Goal: Information Seeking & Learning: Understand process/instructions

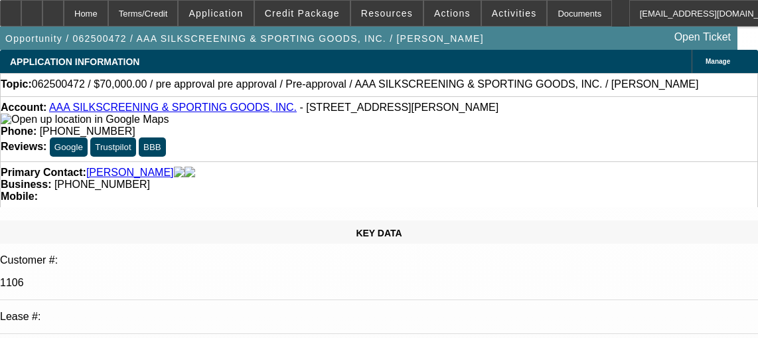
select select "0"
select select "2"
select select "0.1"
select select "4"
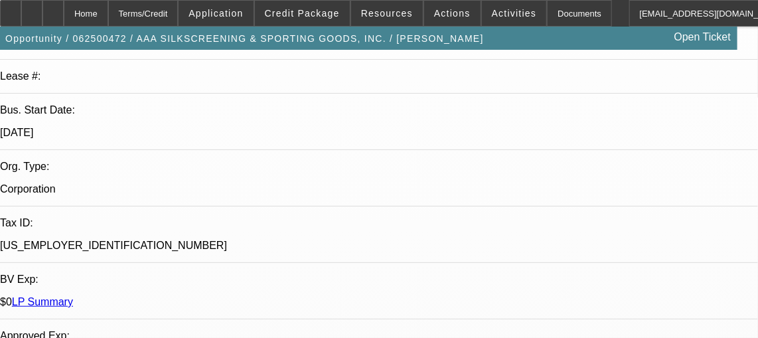
scroll to position [181, 0]
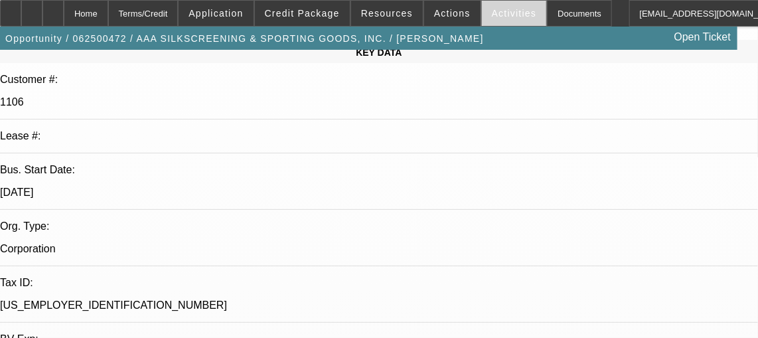
click at [482, 12] on span at bounding box center [514, 13] width 65 height 32
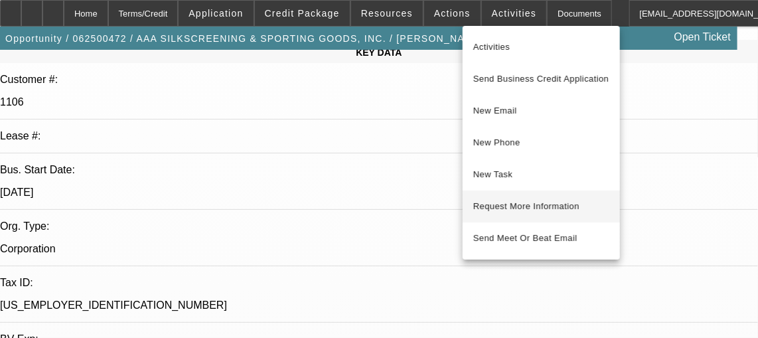
click at [530, 207] on span "Request More Information" at bounding box center [541, 206] width 136 height 16
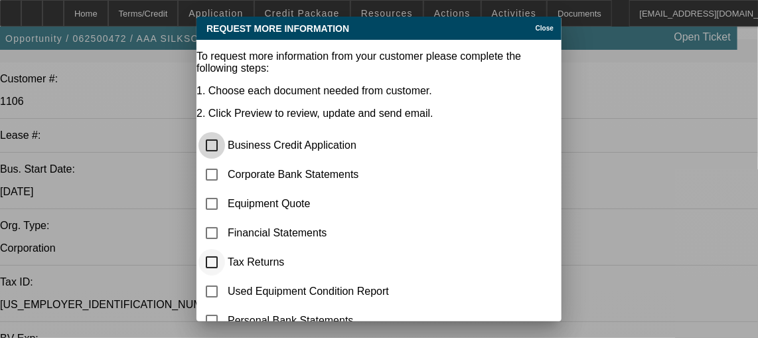
scroll to position [60, 0]
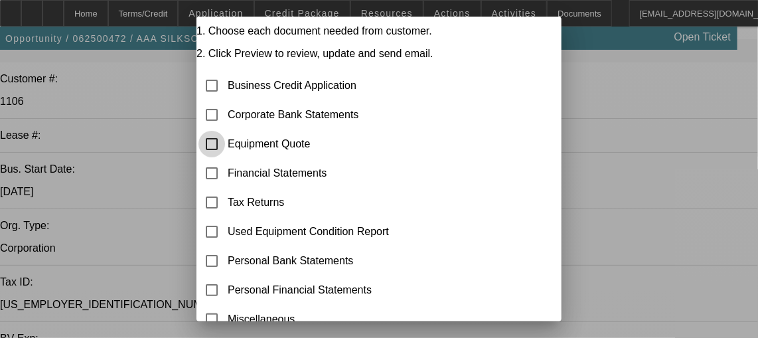
click at [225, 131] on input "checkbox" at bounding box center [211, 144] width 27 height 27
checkbox input "true"
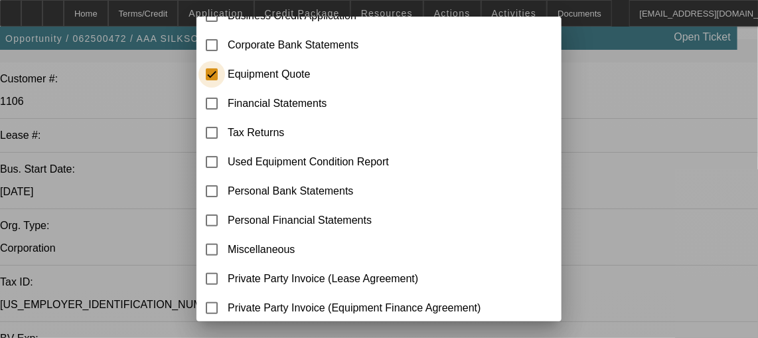
scroll to position [205, 0]
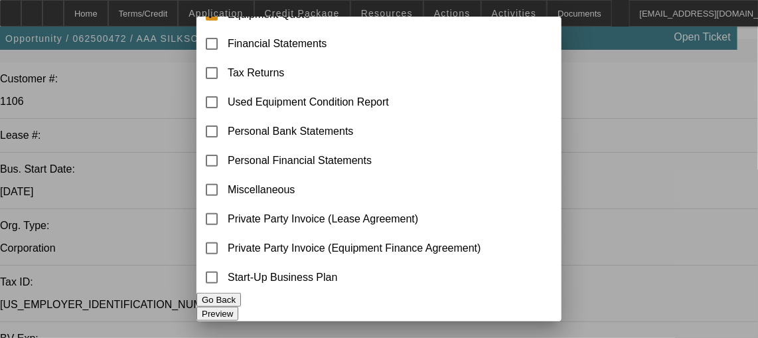
click at [238, 307] on button "Preview" at bounding box center [217, 314] width 42 height 14
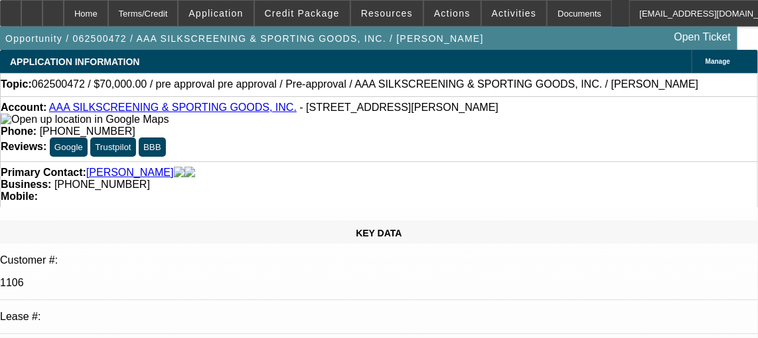
scroll to position [181, 0]
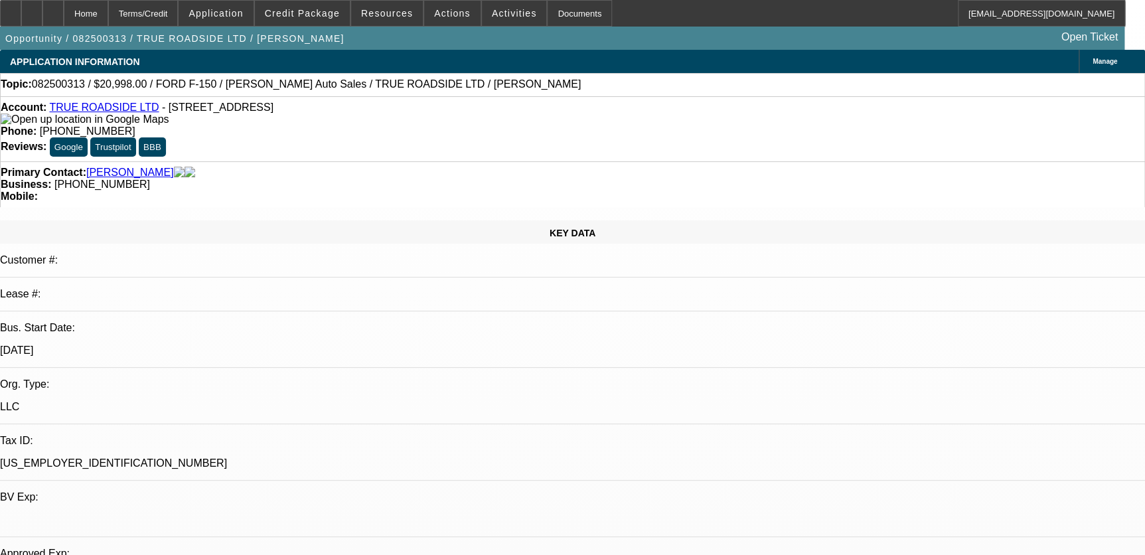
select select "0"
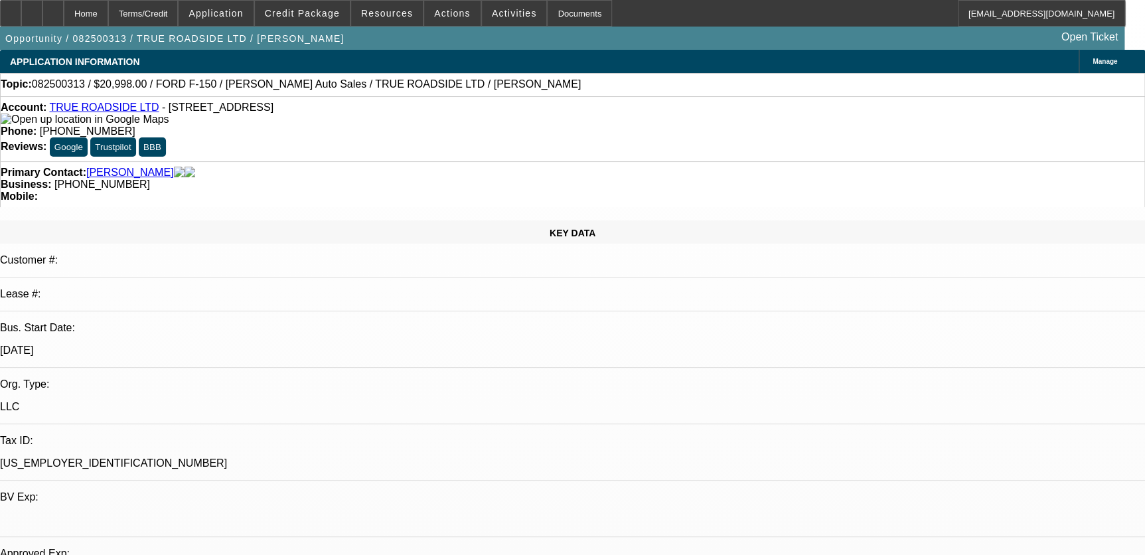
select select "0"
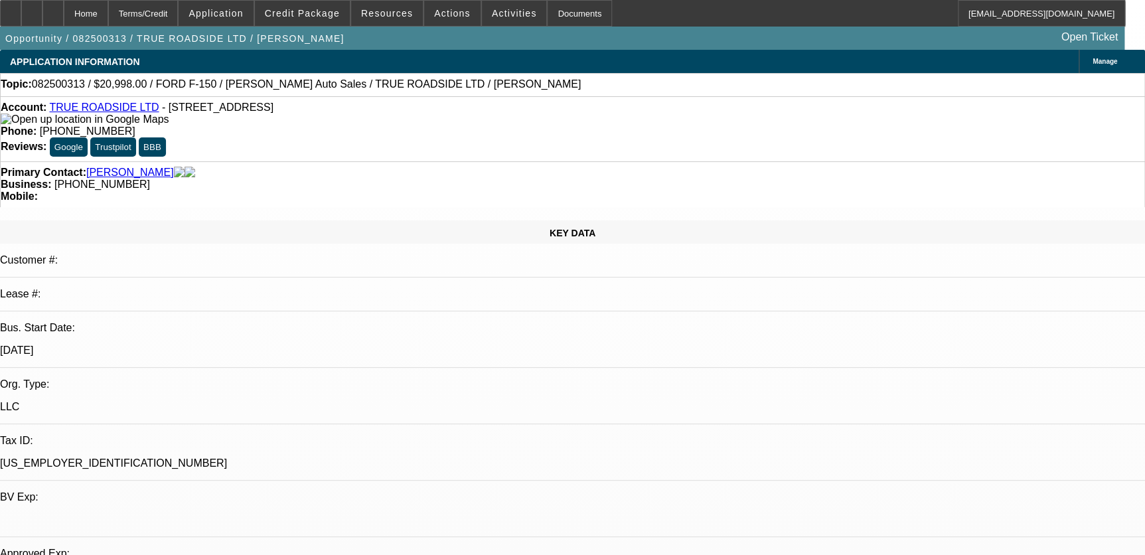
select select "0"
select select "1"
select select "3"
select select "6"
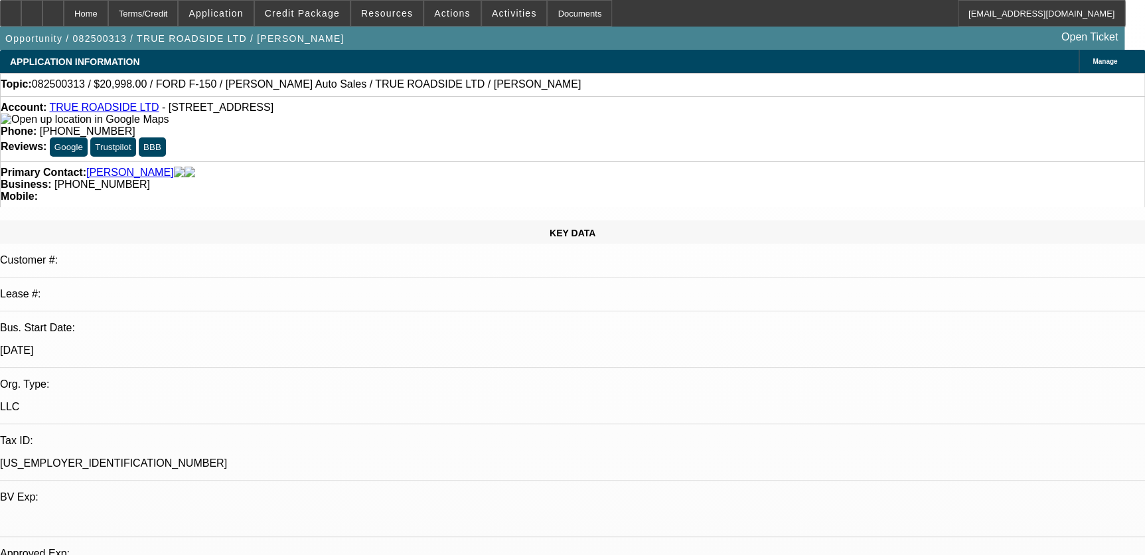
select select "1"
select select "3"
select select "6"
select select "1"
select select "3"
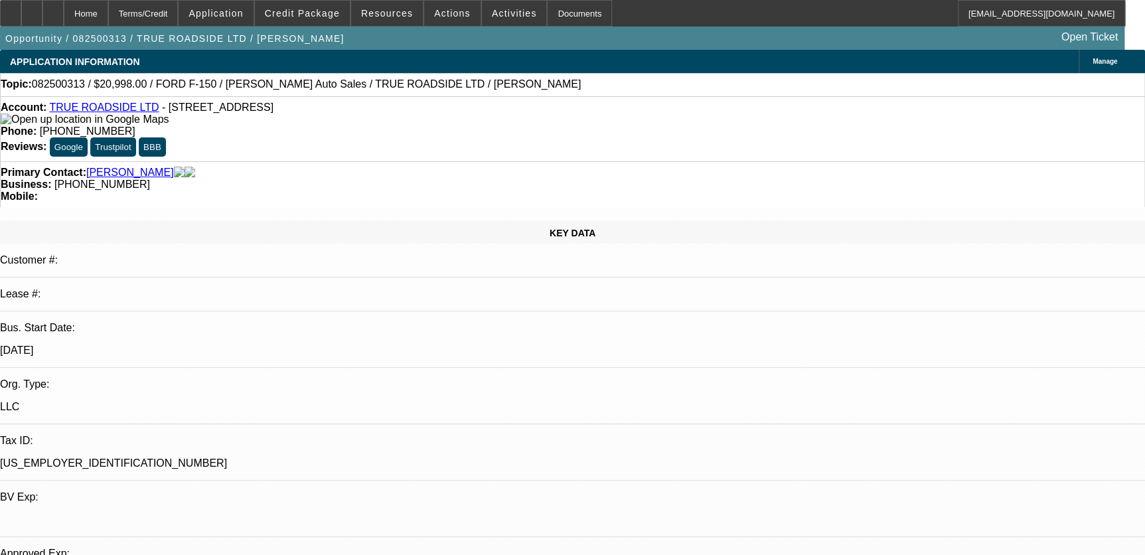
select select "6"
select select "1"
select select "3"
select select "6"
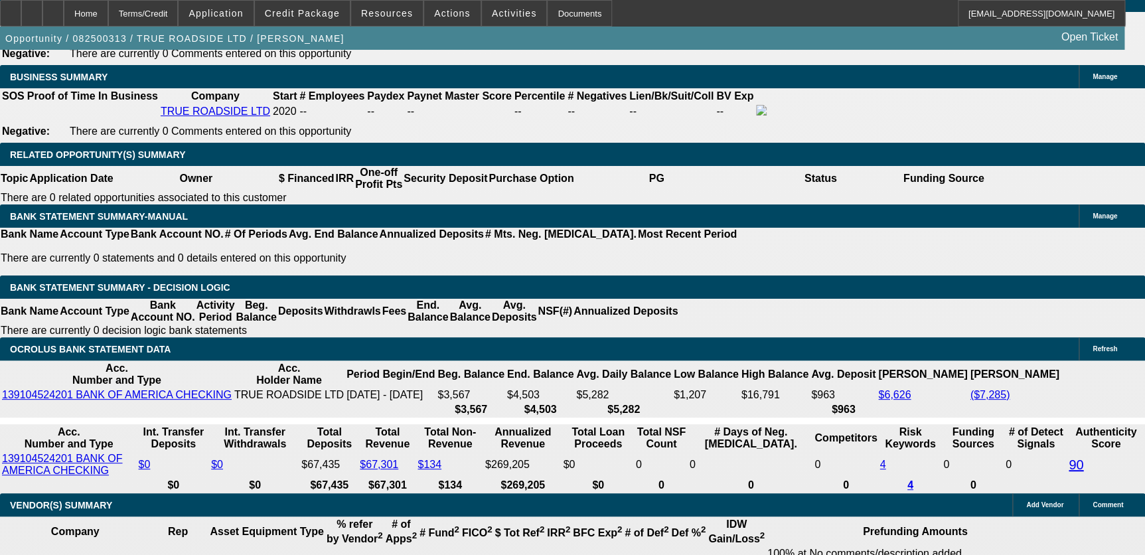
scroll to position [2112, 0]
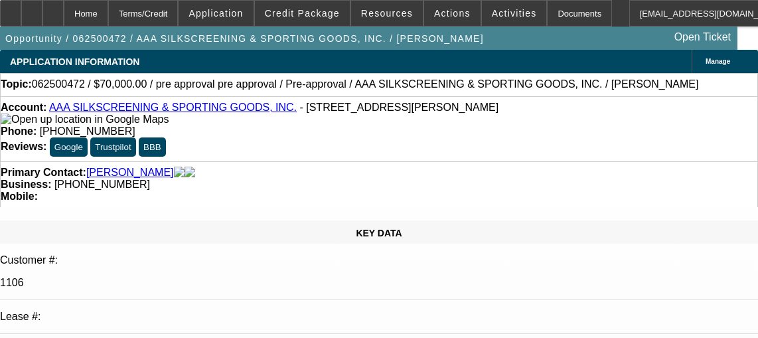
select select "0"
select select "2"
select select "0.1"
select select "4"
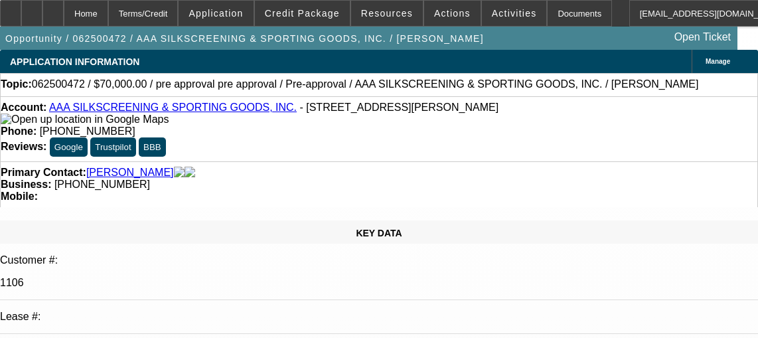
scroll to position [181, 0]
